Goal: Task Accomplishment & Management: Use online tool/utility

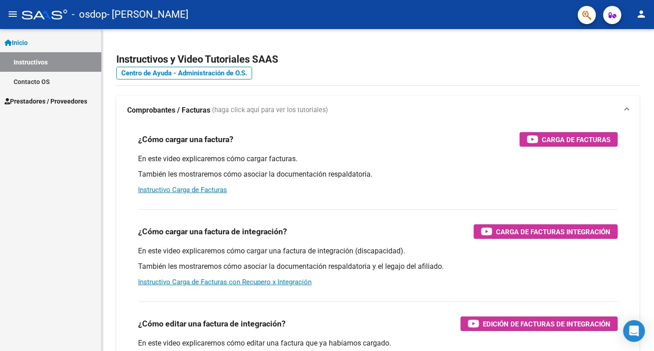
click at [643, 15] on mat-icon "person" at bounding box center [641, 14] width 11 height 11
click at [50, 102] on div at bounding box center [327, 175] width 654 height 351
click at [26, 101] on span "Prestadores / Proveedores" at bounding box center [46, 101] width 83 height 10
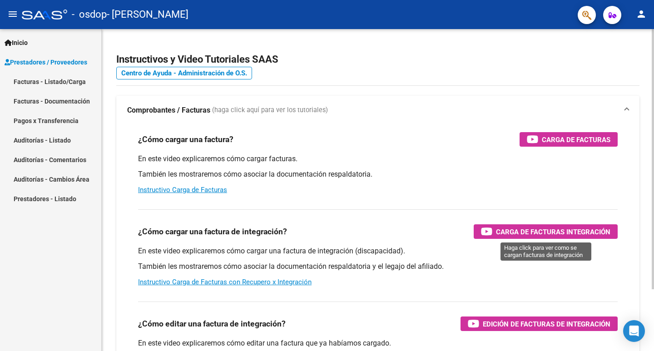
click at [536, 236] on span "Carga de Facturas Integración" at bounding box center [553, 231] width 114 height 11
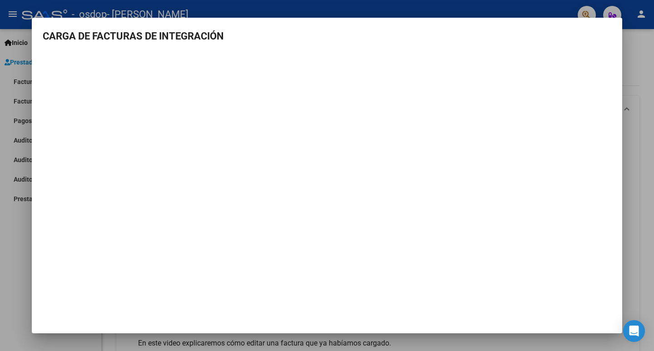
click at [13, 97] on div at bounding box center [327, 175] width 654 height 351
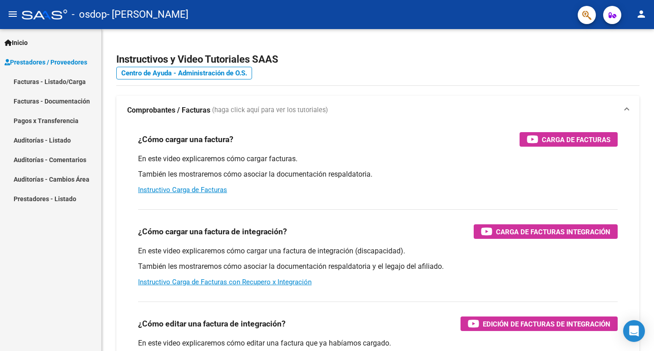
click at [32, 81] on link "Facturas - Listado/Carga" at bounding box center [50, 82] width 101 height 20
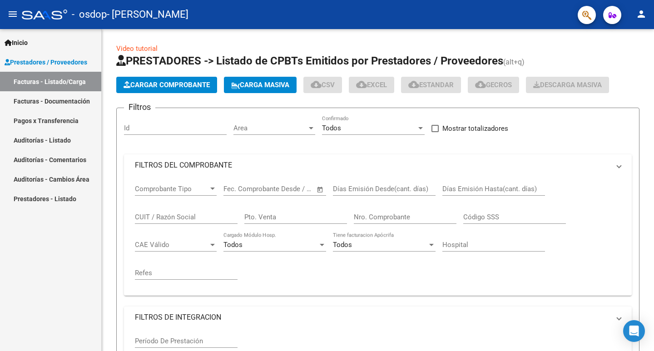
click at [27, 42] on span "Inicio" at bounding box center [16, 43] width 23 height 10
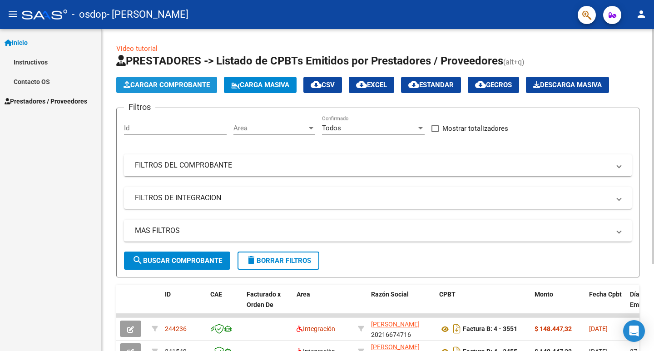
click at [178, 85] on span "Cargar Comprobante" at bounding box center [167, 85] width 86 height 8
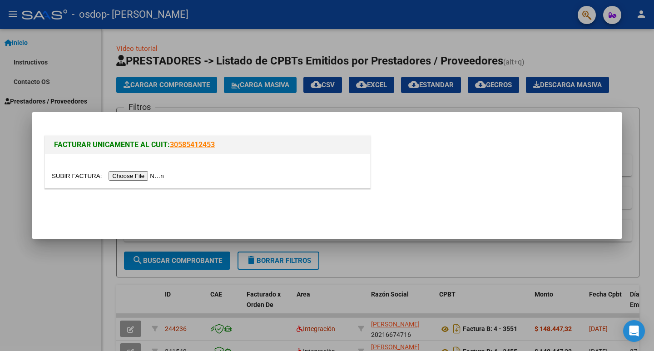
click at [26, 43] on div at bounding box center [327, 175] width 654 height 351
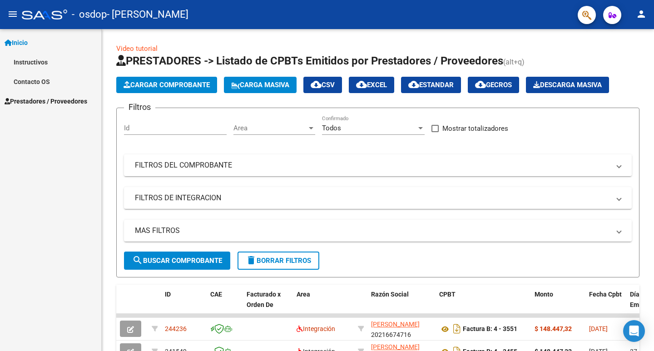
click at [26, 43] on span "Inicio" at bounding box center [16, 43] width 23 height 10
click at [636, 14] on button "person" at bounding box center [641, 14] width 18 height 18
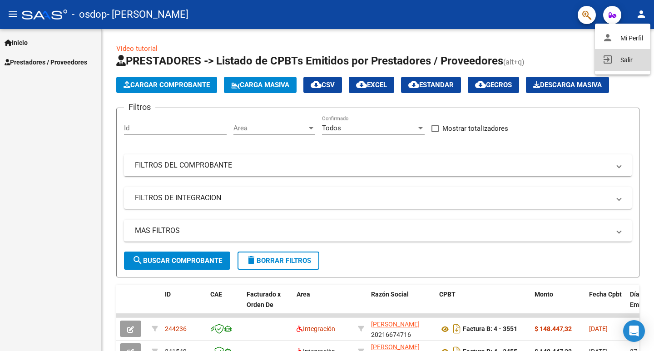
click at [631, 59] on button "exit_to_app Salir" at bounding box center [622, 60] width 55 height 22
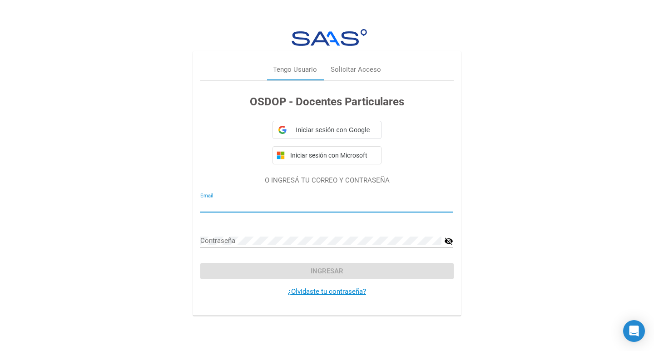
type input "[EMAIL_ADDRESS][DOMAIN_NAME]"
